Goal: Task Accomplishment & Management: Use online tool/utility

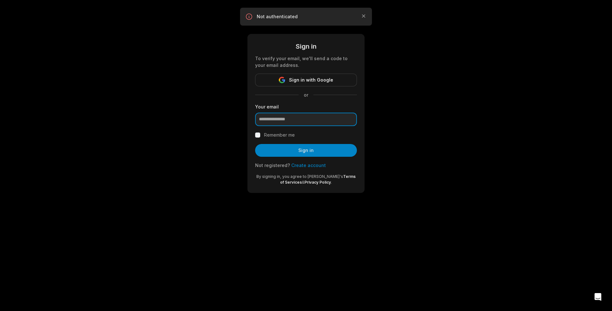
click at [301, 121] on input "email" at bounding box center [306, 119] width 102 height 13
type input "**********"
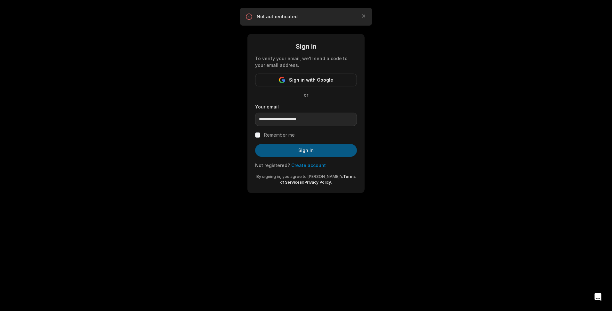
click at [303, 151] on button "Sign in" at bounding box center [306, 150] width 102 height 13
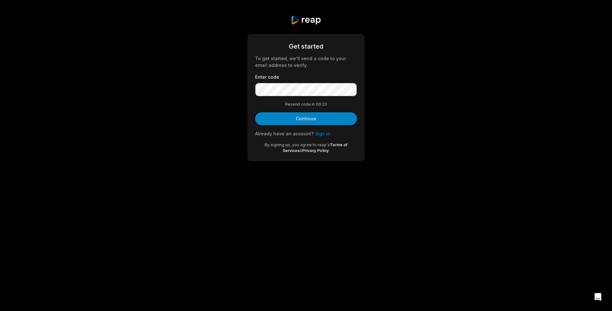
click at [322, 135] on link "Sign in" at bounding box center [322, 133] width 15 height 5
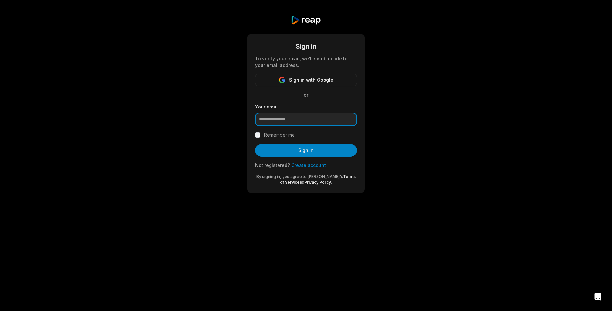
click at [300, 123] on input "email" at bounding box center [306, 119] width 102 height 13
click at [484, 135] on div "Sign in To verify your email, we'll send a code to your email address. Sign in …" at bounding box center [306, 104] width 612 height 208
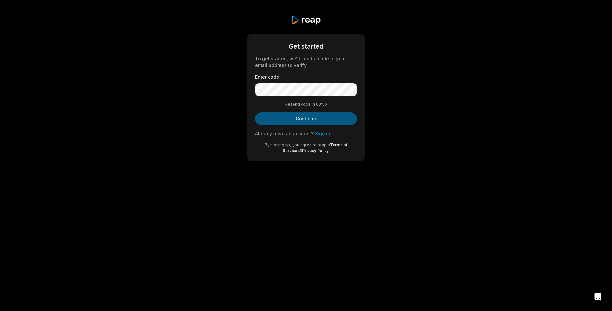
click at [309, 118] on button "Continue" at bounding box center [306, 118] width 102 height 13
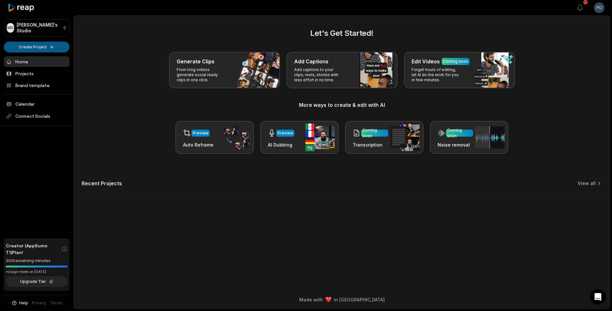
click at [40, 46] on html "MS Mike's Studio Create Project Home Projects Brand template Calendar Connect S…" at bounding box center [306, 155] width 612 height 311
click at [43, 62] on link "Create Clips" at bounding box center [36, 60] width 62 height 11
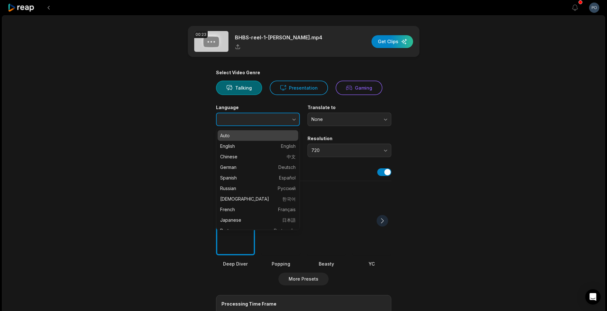
click at [280, 122] on button "button" at bounding box center [281, 119] width 37 height 13
type input "*******"
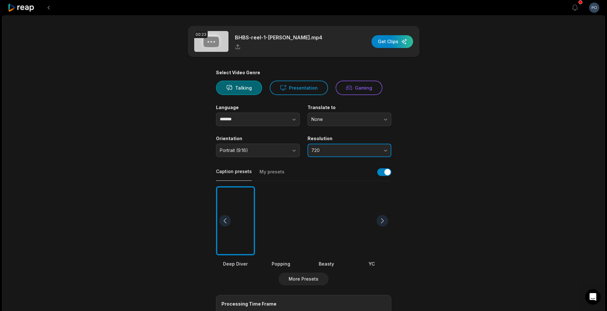
click at [344, 153] on span "720" at bounding box center [345, 151] width 67 height 6
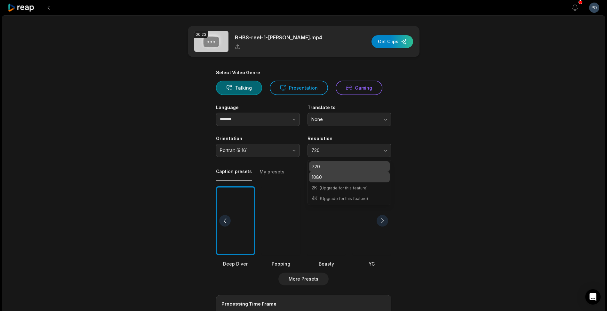
click at [338, 176] on p "1080" at bounding box center [350, 177] width 76 height 7
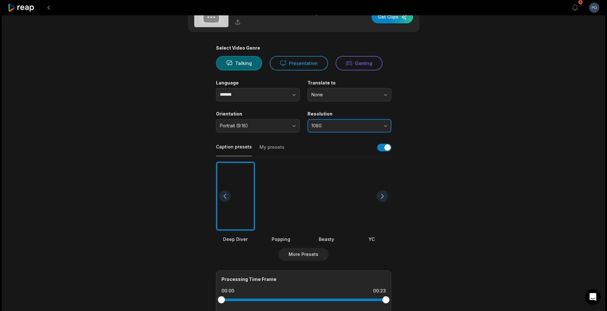
scroll to position [32, 0]
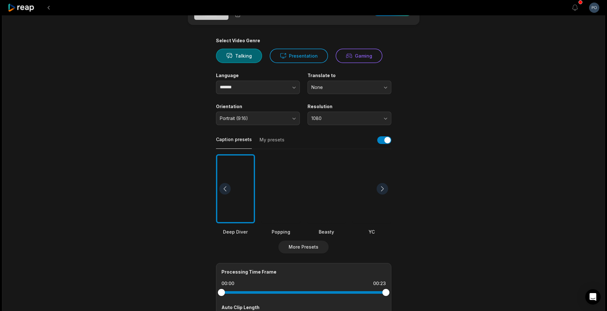
click at [273, 140] on button "My presets" at bounding box center [272, 143] width 25 height 12
click at [237, 141] on button "Caption presets" at bounding box center [234, 142] width 36 height 12
click at [233, 190] on div at bounding box center [235, 188] width 39 height 69
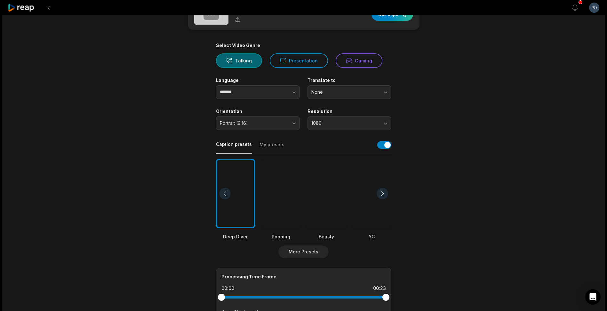
scroll to position [0, 0]
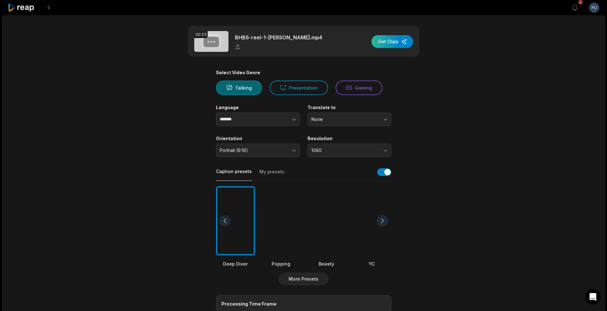
click at [395, 37] on div "button" at bounding box center [393, 41] width 42 height 13
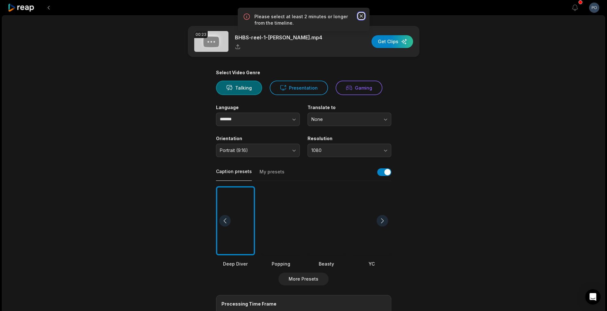
click at [360, 15] on icon "button" at bounding box center [361, 15] width 3 height 3
click at [593, 8] on html "View notifications Open user menu 00:23 BHBS-reel-1-[PERSON_NAME].mp4 Get Clips…" at bounding box center [303, 155] width 607 height 311
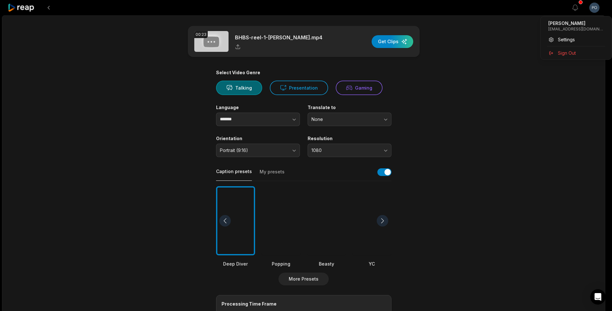
click at [517, 94] on html "View notifications Open user menu 00:23 BHBS-reel-1-[PERSON_NAME].mp4 Get Clips…" at bounding box center [306, 155] width 612 height 311
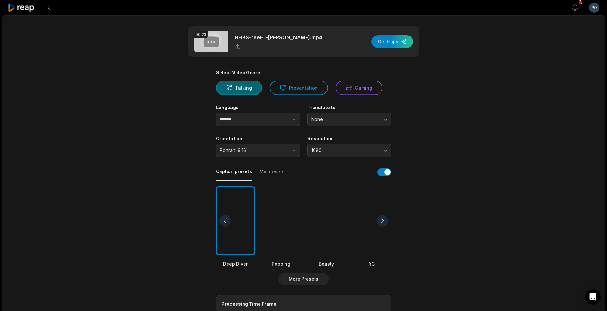
click at [25, 12] on icon at bounding box center [21, 8] width 27 height 9
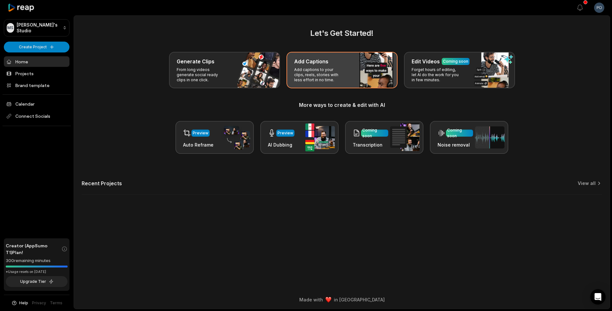
click at [311, 75] on p "Add captions to your clips, reels, stories with less effort in no time." at bounding box center [319, 74] width 50 height 15
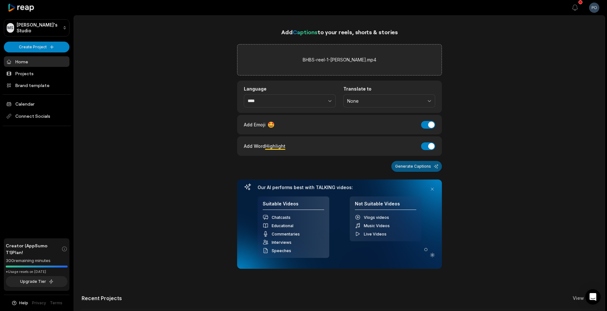
click at [415, 167] on button "Generate Captions" at bounding box center [417, 166] width 51 height 11
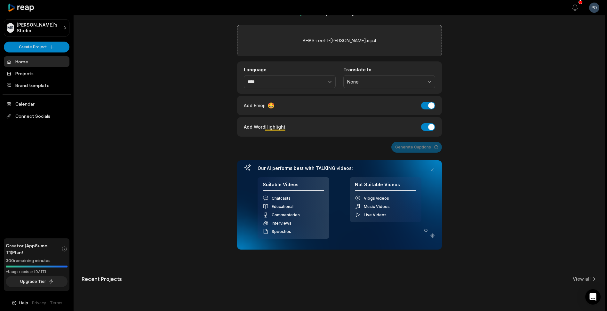
scroll to position [39, 0]
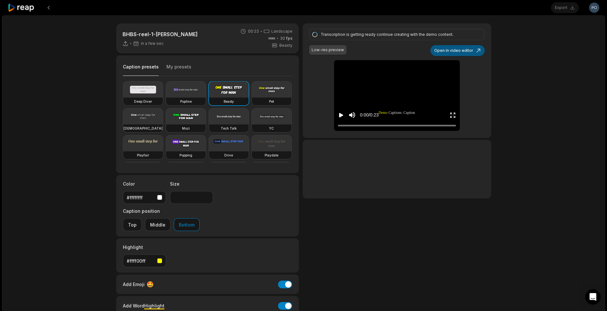
click at [463, 51] on button "Open in video editor" at bounding box center [458, 50] width 54 height 11
click at [462, 49] on button "Open in video editor" at bounding box center [458, 50] width 54 height 11
click at [453, 53] on button "Open in video editor" at bounding box center [458, 50] width 54 height 11
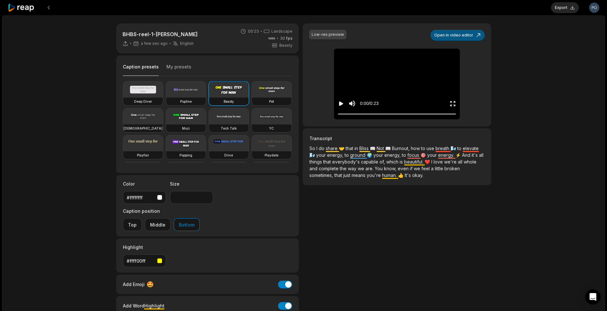
click at [463, 34] on button "Open in video editor" at bounding box center [458, 35] width 54 height 11
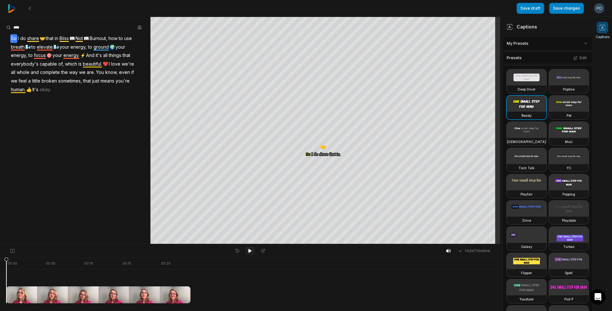
click at [250, 251] on icon at bounding box center [249, 251] width 3 height 4
click at [250, 251] on icon at bounding box center [250, 250] width 5 height 5
click at [30, 6] on icon at bounding box center [29, 8] width 5 height 5
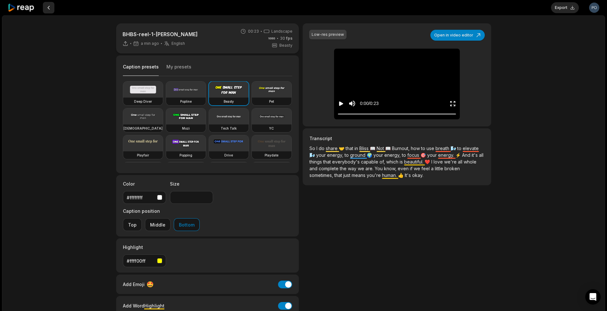
click at [47, 8] on button at bounding box center [49, 8] width 12 height 12
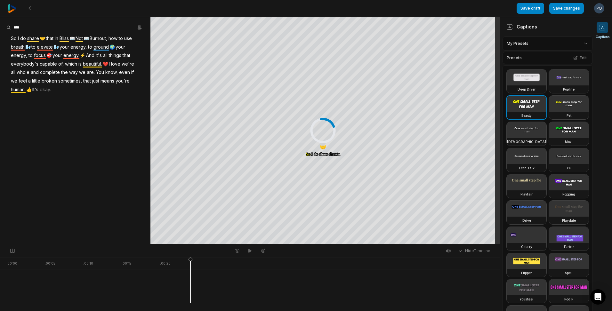
click at [14, 8] on img at bounding box center [12, 8] width 9 height 9
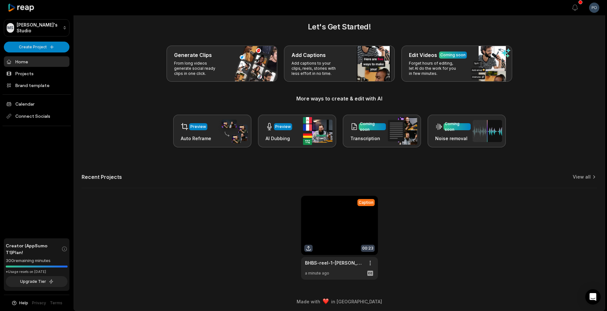
scroll to position [8, 0]
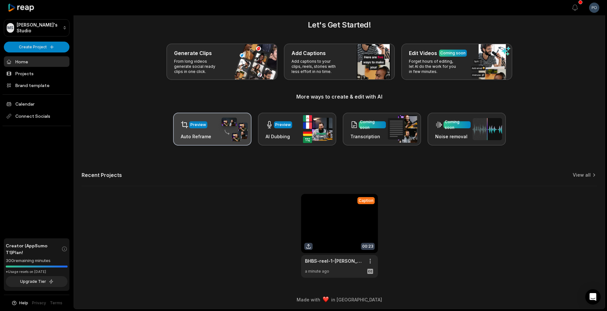
click at [203, 129] on div "Preview" at bounding box center [196, 124] width 30 height 13
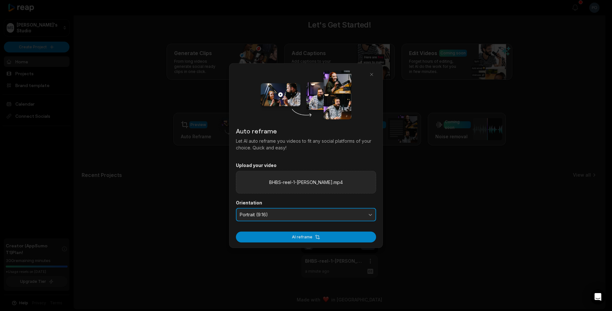
click at [307, 217] on span "Portrait (9:16)" at bounding box center [302, 215] width 124 height 6
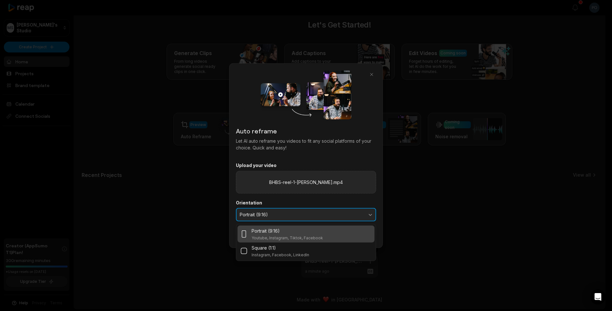
click at [307, 217] on span "Portrait (9:16)" at bounding box center [302, 215] width 124 height 6
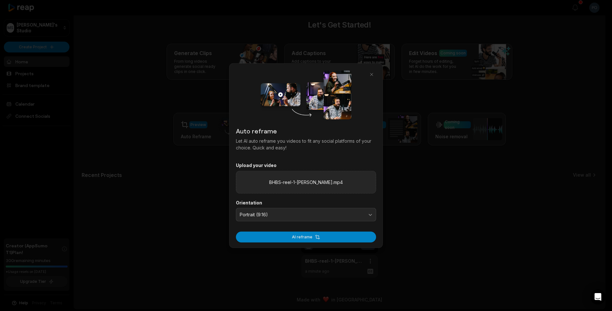
click at [308, 239] on button "AI reframe" at bounding box center [306, 237] width 140 height 11
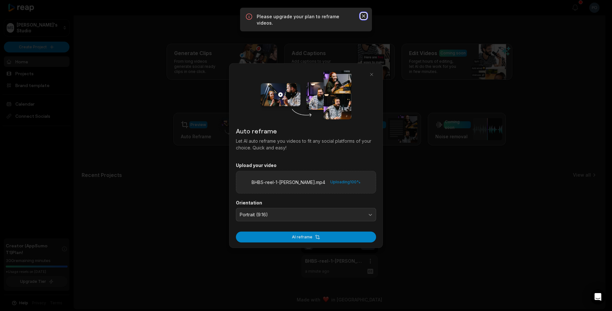
click at [363, 15] on icon "button" at bounding box center [363, 15] width 3 height 3
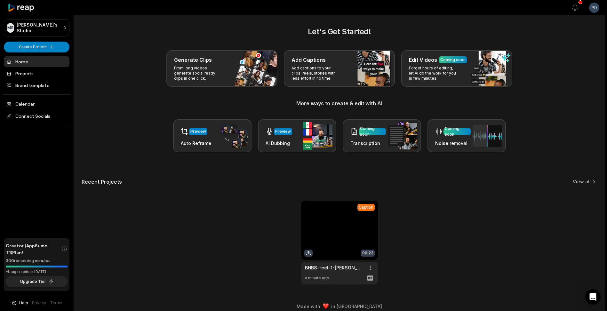
scroll to position [0, 0]
